Goal: Transaction & Acquisition: Purchase product/service

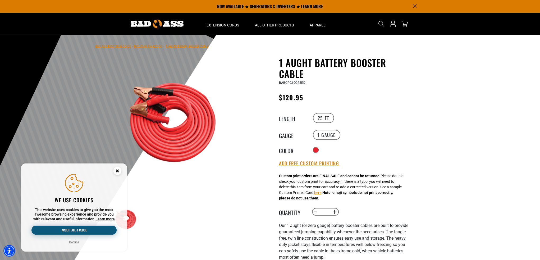
click at [87, 231] on button "Accept all & close" at bounding box center [73, 230] width 85 height 9
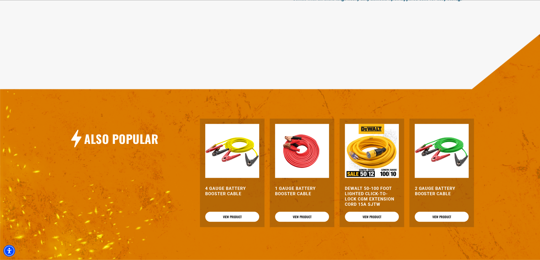
scroll to position [609, 0]
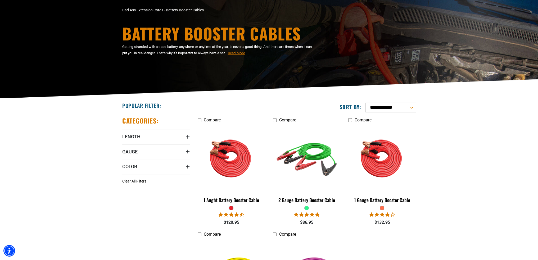
scroll to position [53, 0]
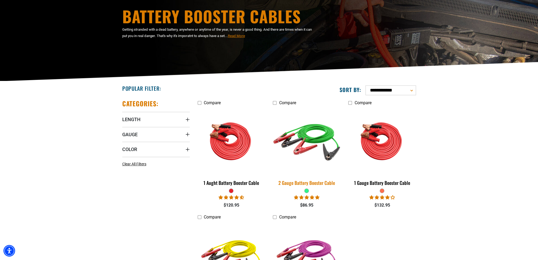
click at [307, 139] on img at bounding box center [307, 141] width 74 height 68
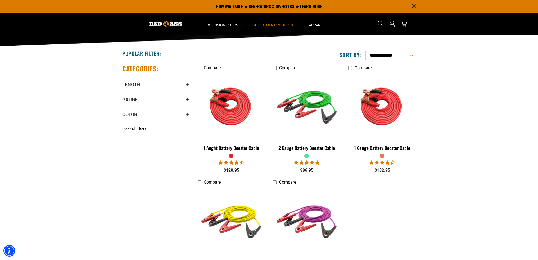
scroll to position [79, 0]
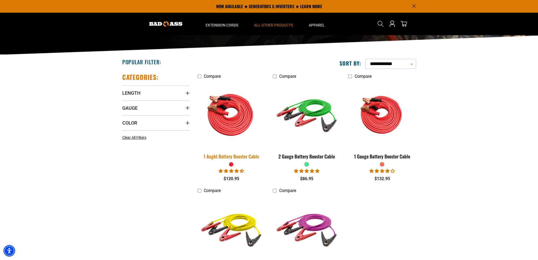
click at [222, 125] on img at bounding box center [231, 115] width 74 height 68
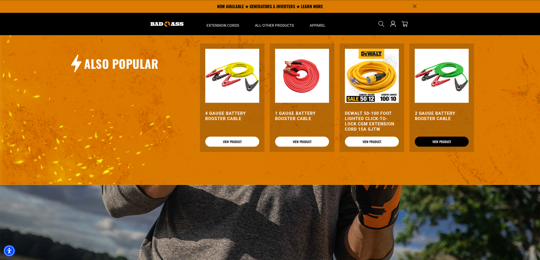
click at [434, 140] on link "View Product" at bounding box center [442, 142] width 54 height 10
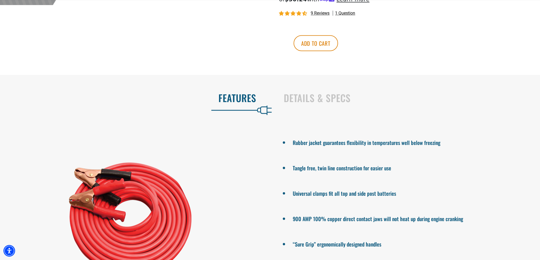
scroll to position [291, 0]
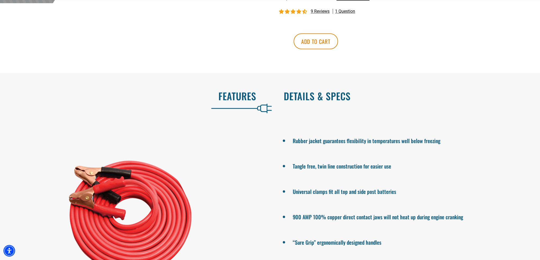
click at [317, 99] on h2 "Details & Specs" at bounding box center [406, 96] width 245 height 11
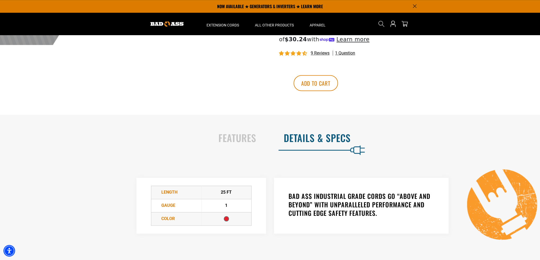
scroll to position [238, 0]
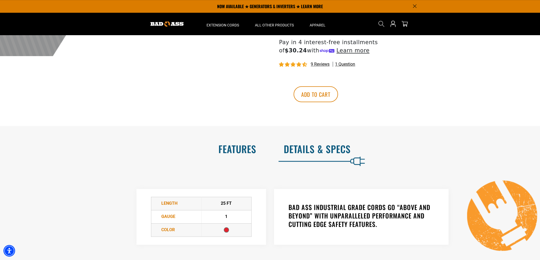
click at [249, 153] on h2 "Features" at bounding box center [133, 148] width 245 height 11
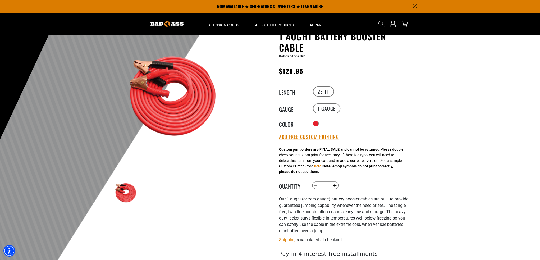
scroll to position [0, 0]
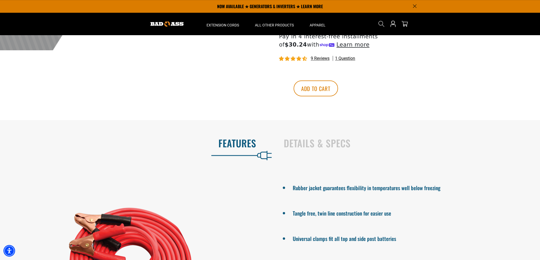
scroll to position [238, 0]
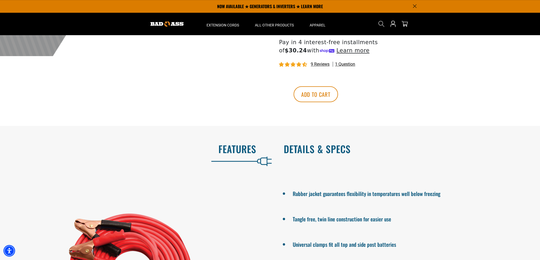
click at [311, 151] on h2 "Details & Specs" at bounding box center [406, 148] width 245 height 11
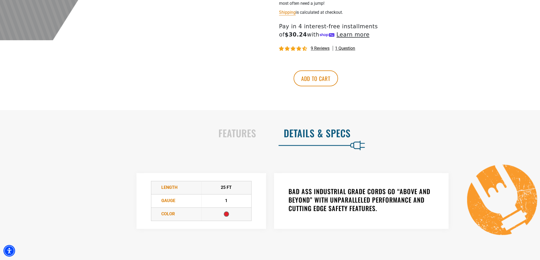
scroll to position [318, 0]
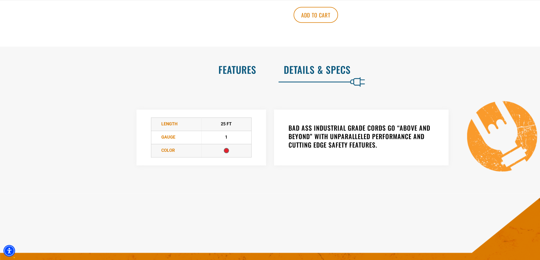
click at [246, 68] on h2 "Features" at bounding box center [133, 69] width 245 height 11
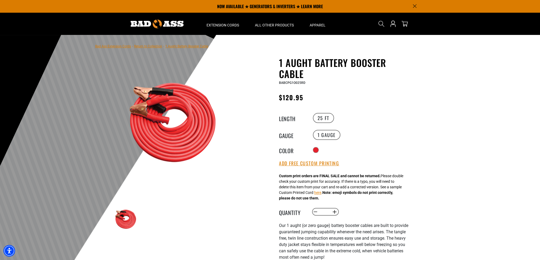
scroll to position [0, 0]
click at [334, 211] on button "Increase quantity for 1 Aught Battery Booster Cable" at bounding box center [335, 211] width 8 height 9
type input "*"
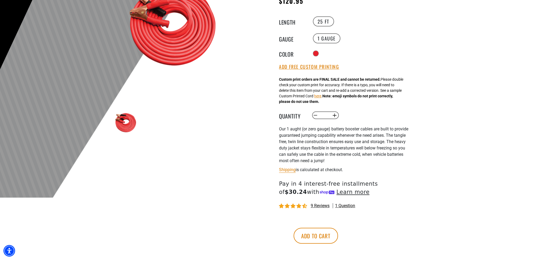
scroll to position [106, 0]
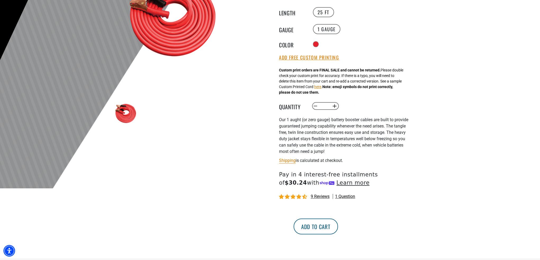
click at [338, 224] on button "Add to cart" at bounding box center [316, 227] width 44 height 16
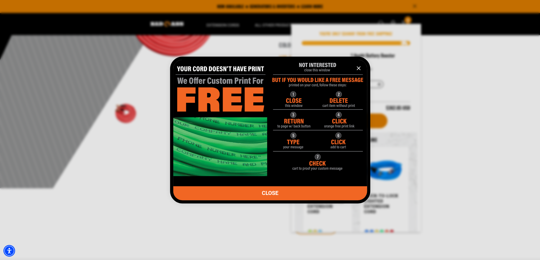
click at [359, 69] on icon "information" at bounding box center [358, 68] width 3 height 3
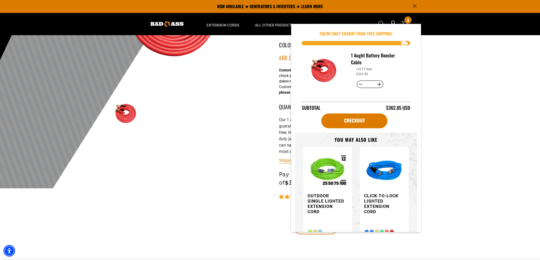
click at [469, 78] on div at bounding box center [270, 58] width 540 height 259
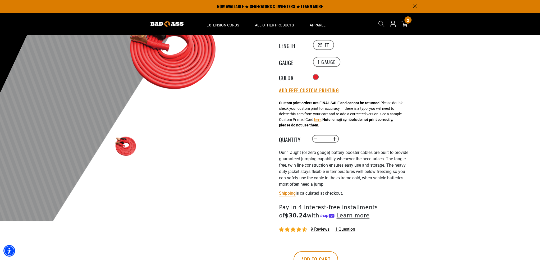
scroll to position [0, 0]
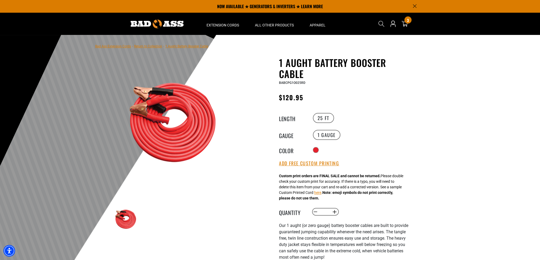
drag, startPoint x: 223, startPoint y: 115, endPoint x: 369, endPoint y: 101, distance: 146.5
drag, startPoint x: 369, startPoint y: 101, endPoint x: 260, endPoint y: 119, distance: 110.3
click at [260, 119] on div "1 Aught Battery Booster Cable 1 Aught Battery Booster Cable BABCPG1O025RD Regul…" at bounding box center [333, 210] width 151 height 307
drag, startPoint x: 381, startPoint y: 116, endPoint x: 434, endPoint y: 96, distance: 56.6
drag, startPoint x: 434, startPoint y: 96, endPoint x: 380, endPoint y: 96, distance: 54.0
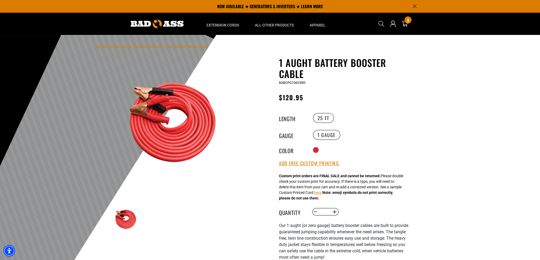
click at [380, 96] on div "Regular price $120.95 Regular price Sale price 120.95 Unit price / per Sale Sol…" at bounding box center [344, 98] width 130 height 13
click at [431, 101] on div at bounding box center [270, 164] width 540 height 259
